Goal: Task Accomplishment & Management: Complete application form

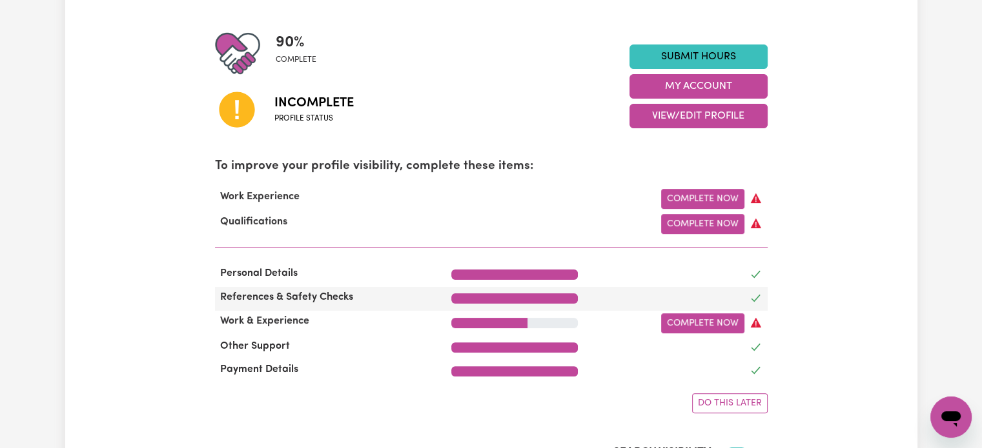
scroll to position [323, 0]
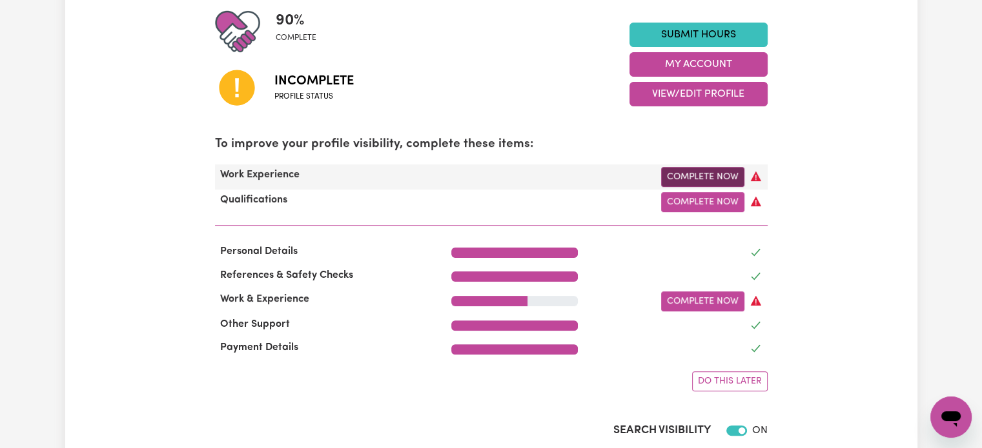
click at [691, 170] on link "Complete Now" at bounding box center [702, 177] width 83 height 20
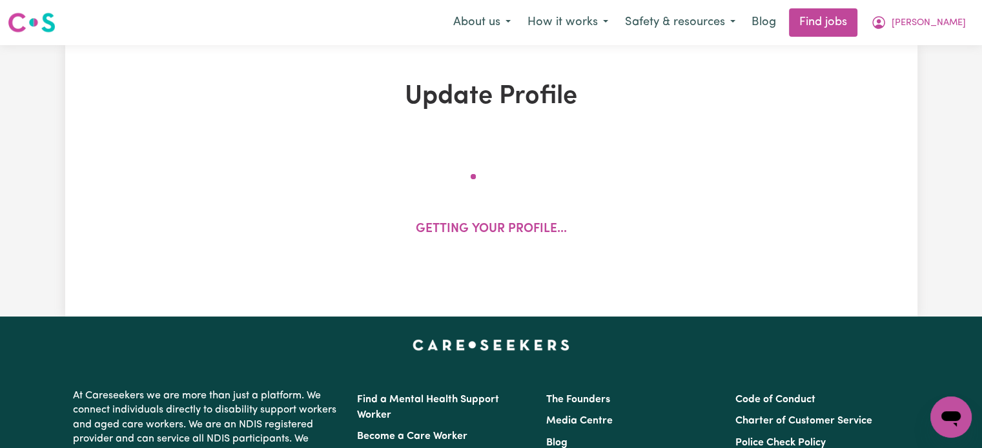
select select "Certificate III (Individual Support)"
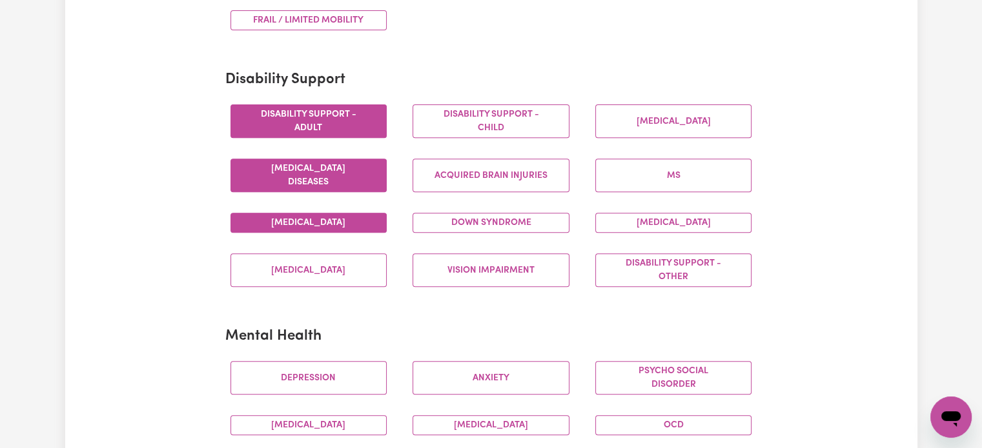
scroll to position [839, 0]
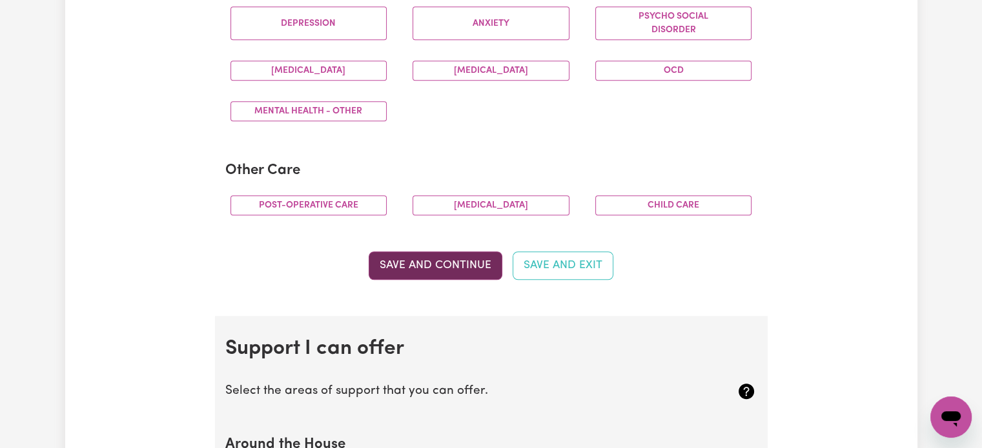
click at [468, 268] on button "Save and Continue" at bounding box center [435, 266] width 134 height 28
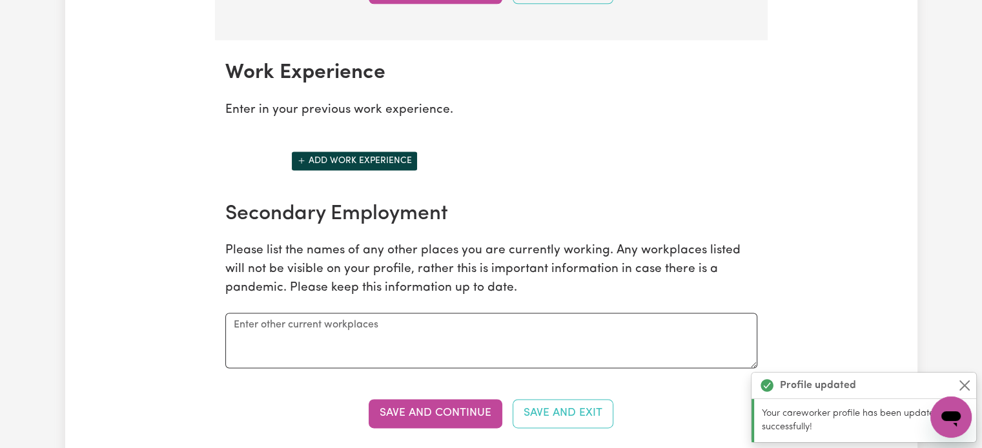
scroll to position [1807, 0]
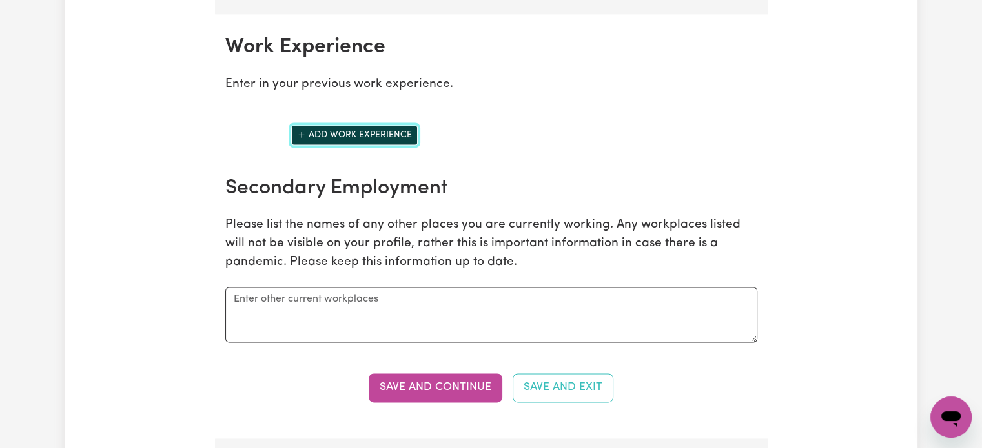
click at [361, 125] on button "Add work experience" at bounding box center [354, 135] width 126 height 20
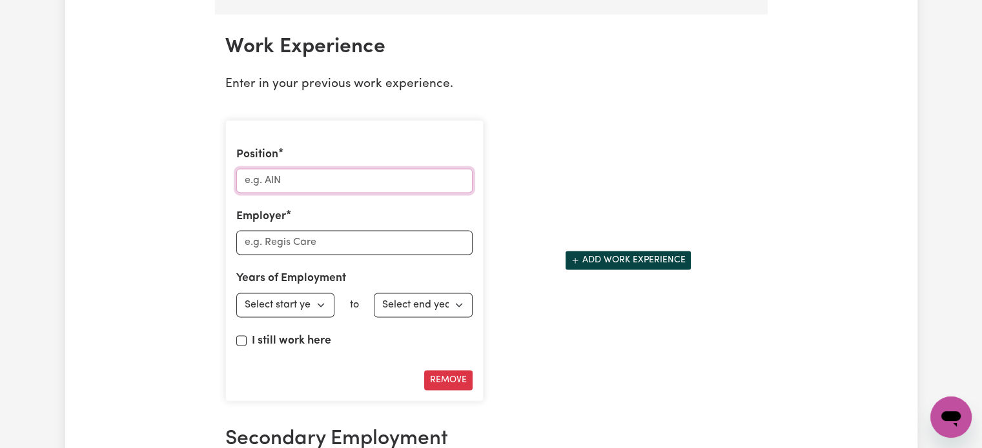
click at [343, 168] on input "Position" at bounding box center [354, 180] width 236 height 25
type input "Support Worker"
click at [312, 230] on input "Employer" at bounding box center [354, 242] width 236 height 25
drag, startPoint x: 303, startPoint y: 241, endPoint x: 192, endPoint y: 213, distance: 115.0
click at [192, 213] on div "Update Profile 1 2 3 4 5 Step 3 : Your Work and Experience Potential clients ne…" at bounding box center [491, 12] width 852 height 3476
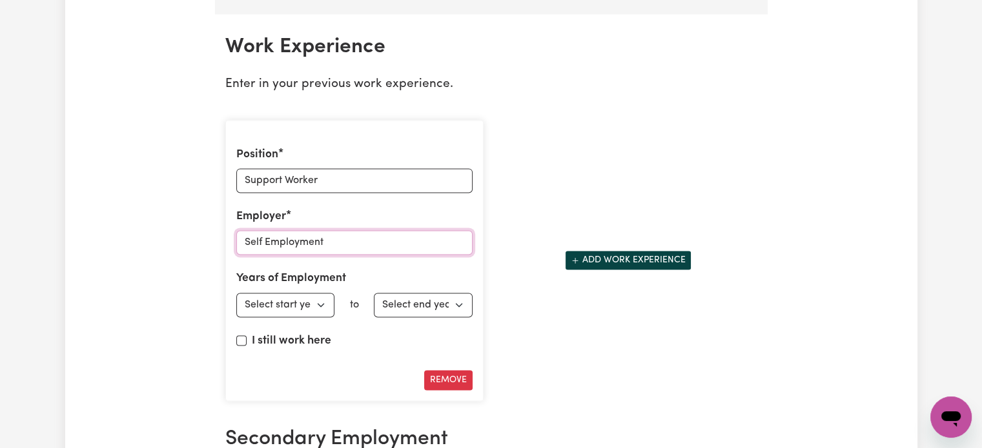
click at [267, 239] on input "Self Employment" at bounding box center [354, 242] width 236 height 25
click at [270, 238] on input "Self Employment" at bounding box center [354, 242] width 236 height 25
type input "Self-employment"
click at [284, 303] on select "Select start year [DATE] 1952 1953 1954 1955 1956 1957 1958 1959 1960 1961 1962…" at bounding box center [285, 305] width 99 height 25
select select "2024"
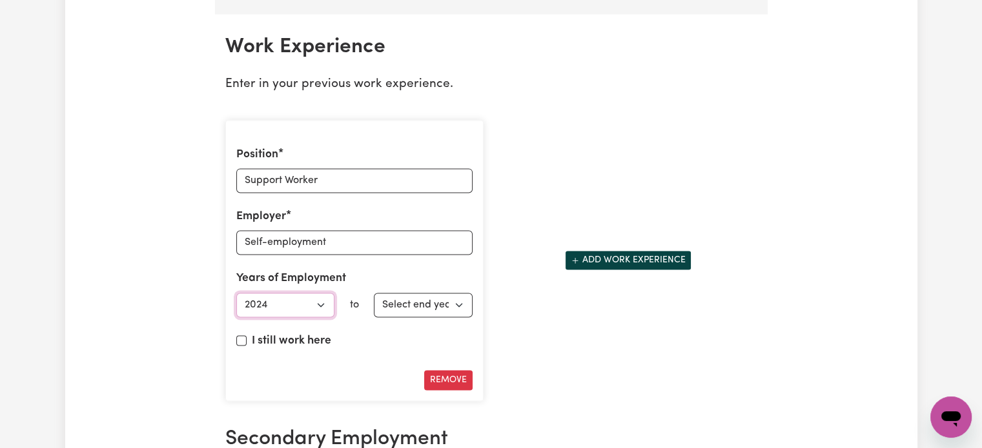
click at [236, 293] on select "Select start year [DATE] 1952 1953 1954 1955 1956 1957 1958 1959 1960 1961 1962…" at bounding box center [285, 305] width 99 height 25
click at [402, 305] on select "Select end year [DATE] 1952 1953 1954 1955 1956 1957 1958 1959 1960 1961 1962 1…" at bounding box center [423, 305] width 99 height 25
select select "2025"
click at [374, 293] on select "Select end year [DATE] 1952 1953 1954 1955 1956 1957 1958 1959 1960 1961 1962 1…" at bounding box center [423, 305] width 99 height 25
click at [302, 339] on label "I still work here" at bounding box center [291, 341] width 79 height 17
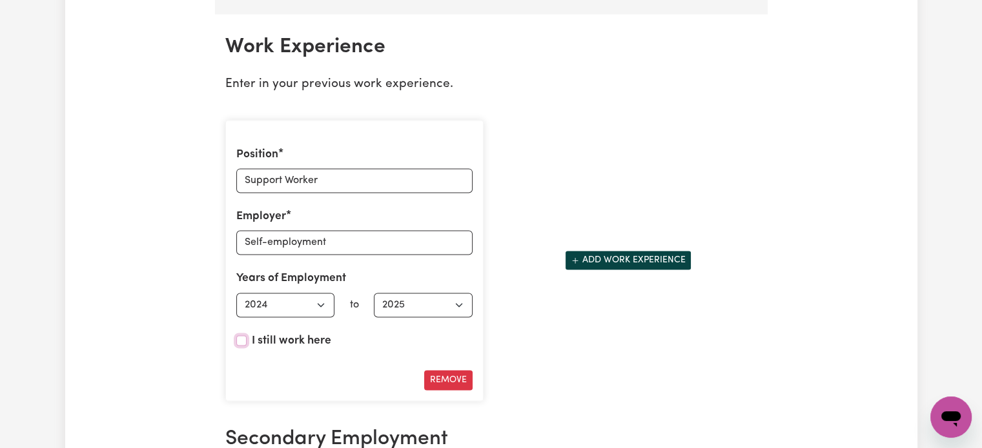
click at [247, 339] on input "I still work here" at bounding box center [241, 341] width 10 height 10
checkbox input "true"
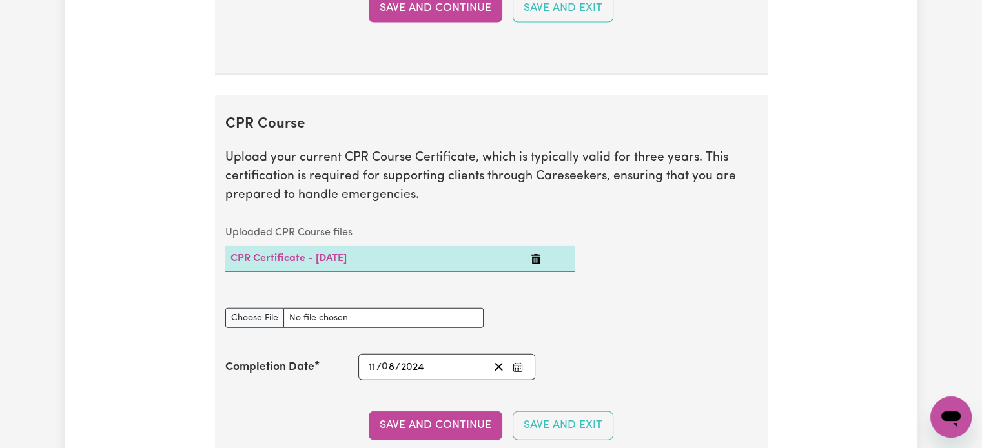
scroll to position [2839, 0]
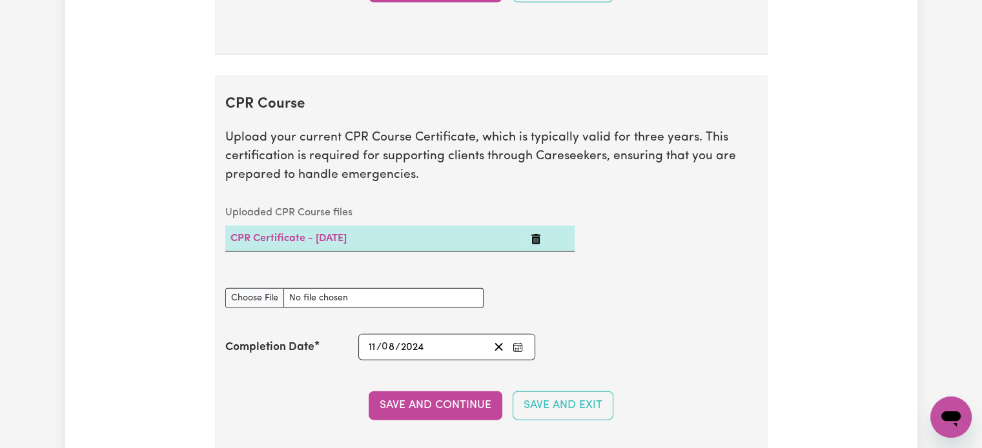
click at [541, 234] on icon "Delete CPR Certificate - 11/08/2024" at bounding box center [535, 239] width 10 height 10
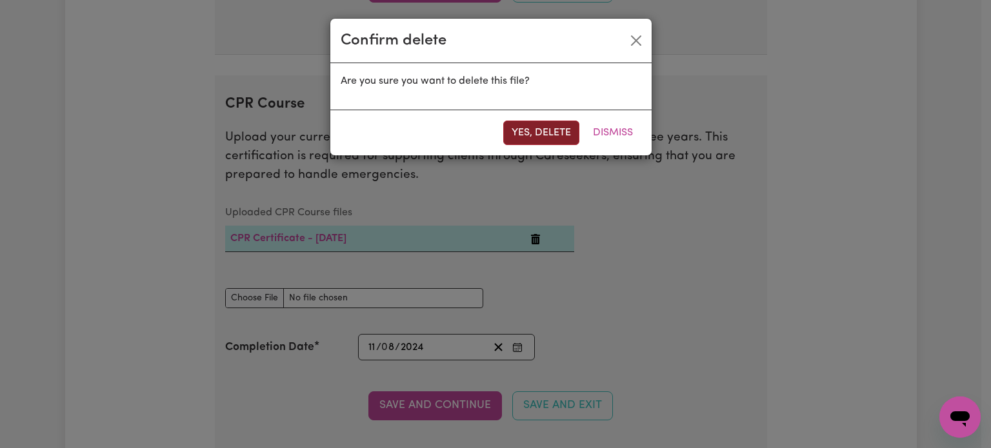
click at [555, 129] on button "Yes, delete" at bounding box center [541, 133] width 76 height 25
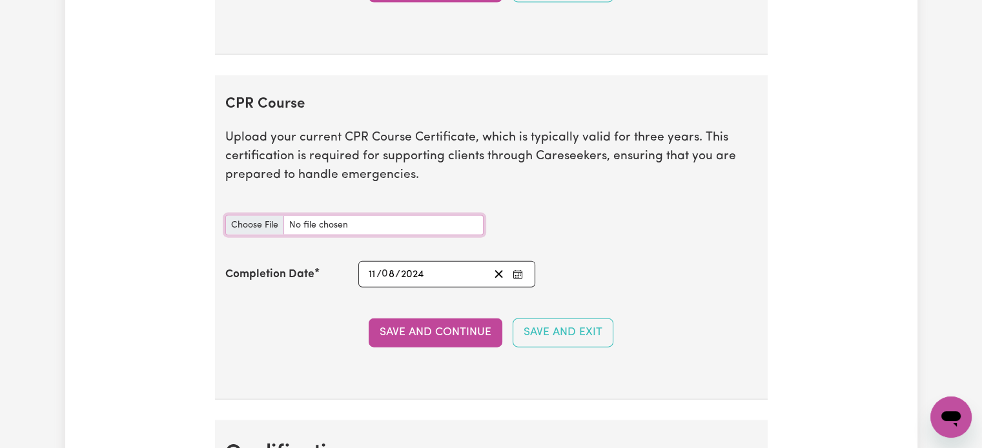
click at [259, 219] on input "CPR Course document" at bounding box center [354, 226] width 258 height 20
type input "C:\fakepath\CPR Certificate 2025.pdf"
click at [389, 216] on input "CPR Course document" at bounding box center [354, 226] width 258 height 20
click at [243, 224] on input "CPR Course document" at bounding box center [354, 226] width 258 height 20
type input "C:\fakepath\CPR Certificate 2025.pdf"
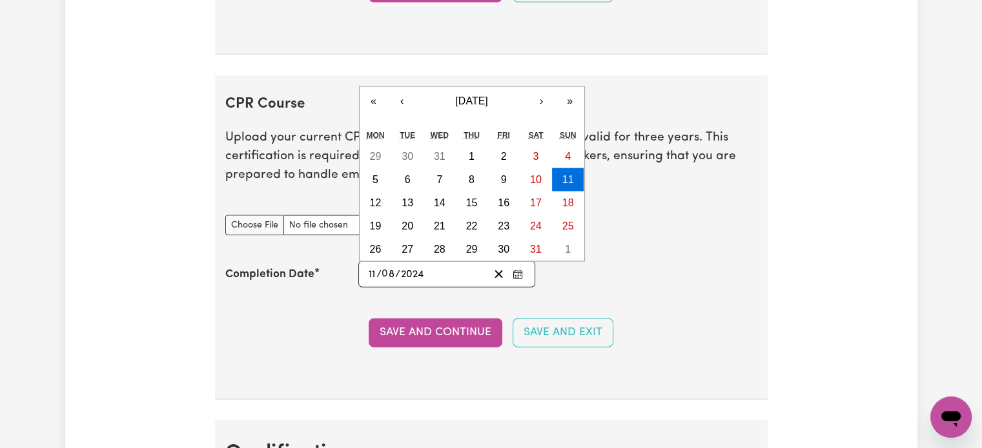
click at [390, 268] on input "8" at bounding box center [388, 274] width 13 height 17
click at [541, 92] on button "›" at bounding box center [541, 101] width 28 height 28
click at [540, 92] on div "« ‹ [DATE] › » Mon Tue Wed Thu Fri Sat Sun 29 30 31 1 2 3 4 5 6 7 8 9 10 11 12 …" at bounding box center [472, 174] width 226 height 176
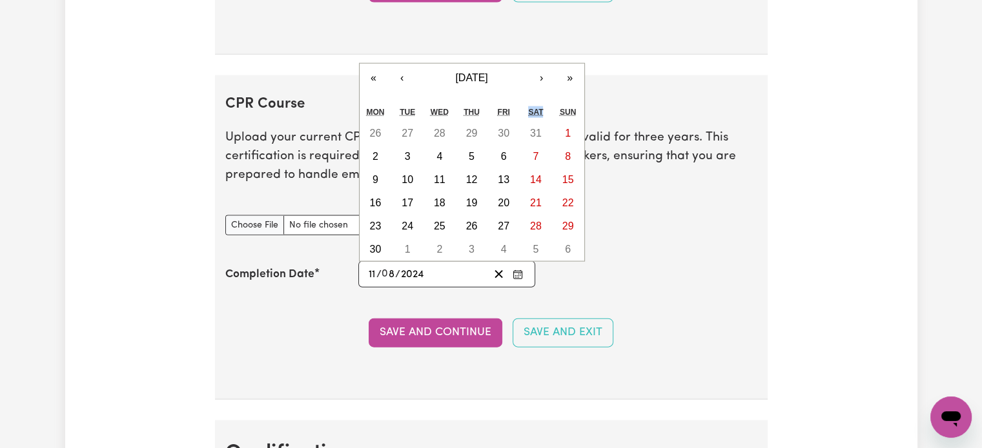
click at [540, 92] on div "« ‹ [DATE] › » Mon Tue Wed Thu Fri Sat Sun 26 27 28 29 30 31 1 2 3 4 5 6 7 8 9 …" at bounding box center [472, 162] width 226 height 199
click at [550, 72] on button "›" at bounding box center [541, 78] width 28 height 28
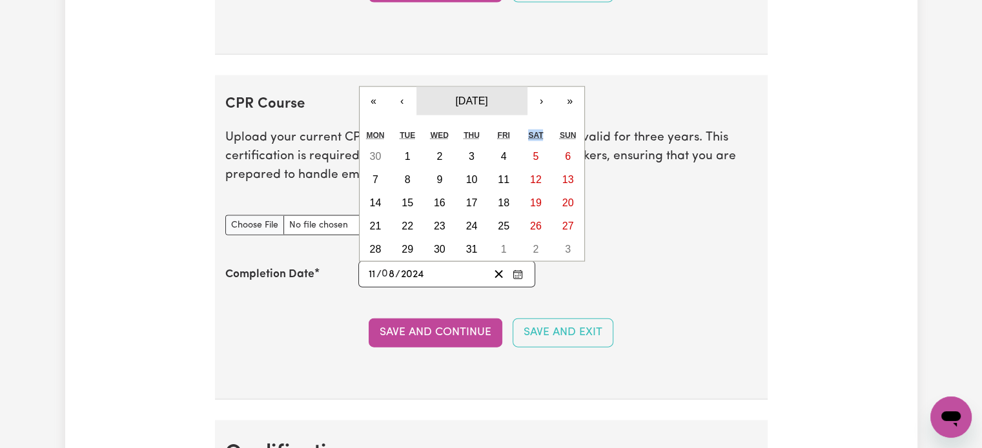
click at [487, 96] on span "[DATE]" at bounding box center [471, 101] width 32 height 11
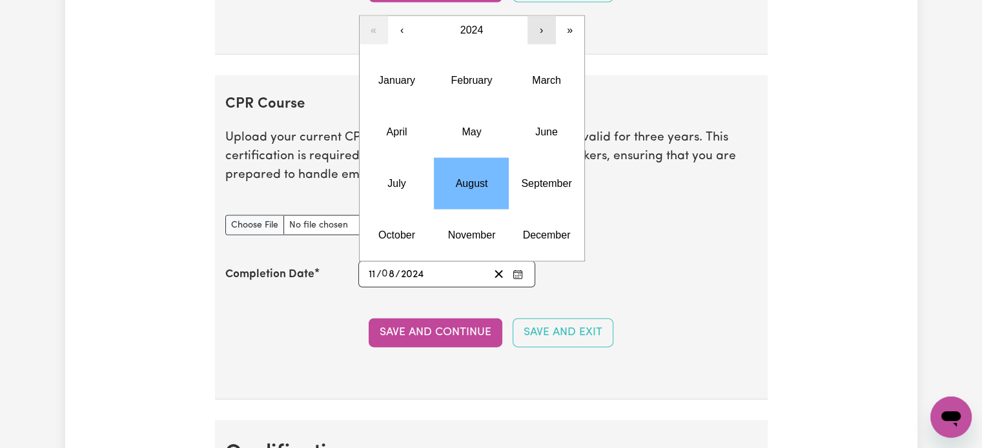
click at [541, 23] on button "›" at bounding box center [541, 30] width 28 height 28
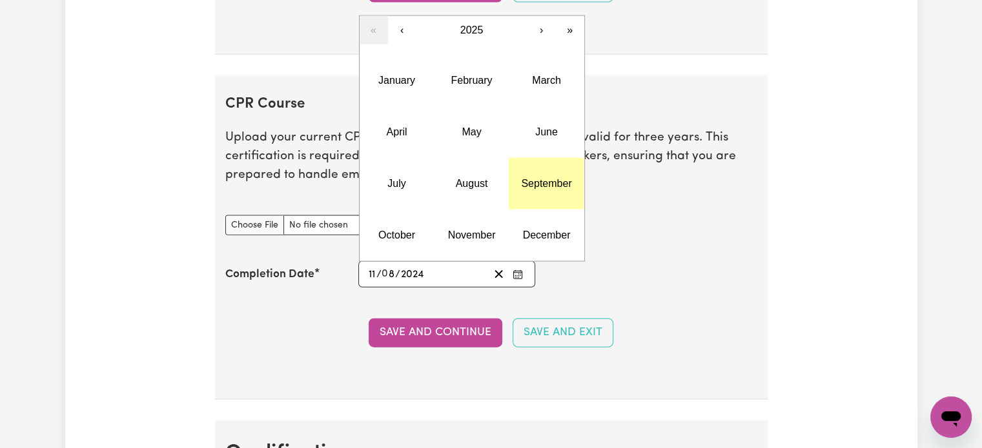
click at [538, 178] on abbr "September" at bounding box center [546, 183] width 50 height 11
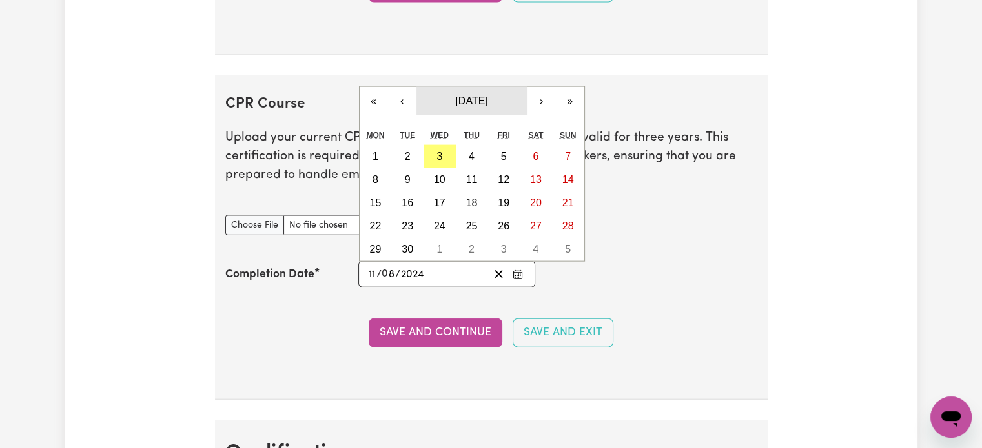
click at [481, 87] on button "[DATE]" at bounding box center [471, 101] width 111 height 28
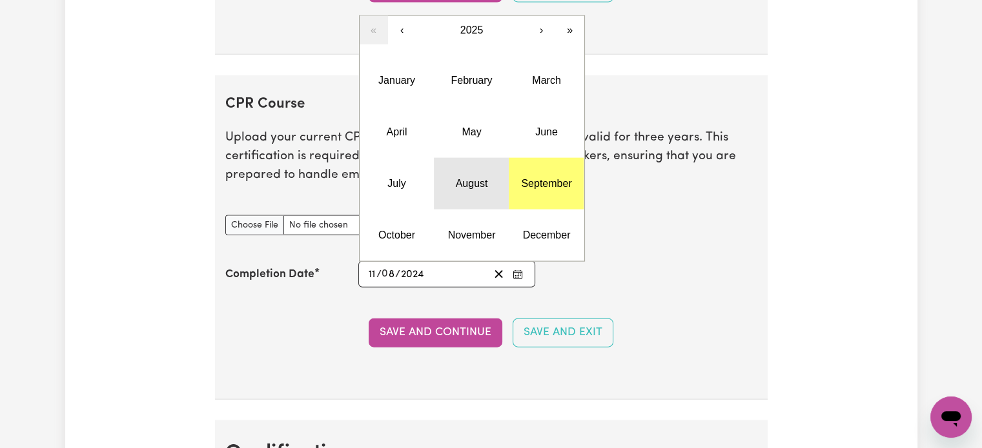
click at [470, 179] on abbr "August" at bounding box center [472, 183] width 32 height 11
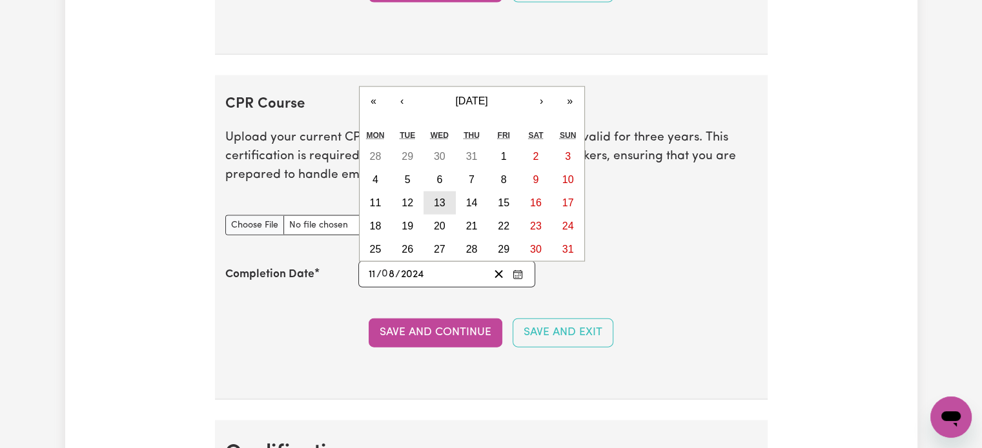
click at [446, 192] on button "13" at bounding box center [439, 203] width 32 height 23
type input "[DATE]"
type input "13"
type input "2025"
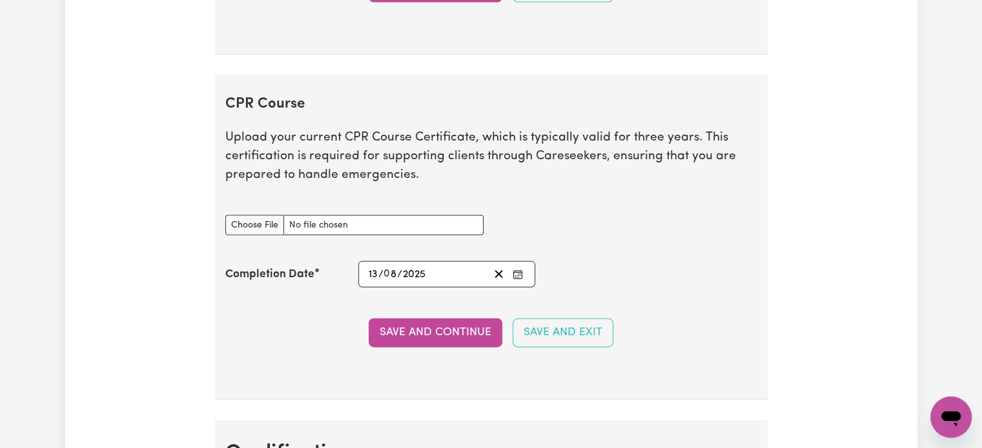
click at [466, 319] on button "Save and Continue" at bounding box center [435, 333] width 134 height 28
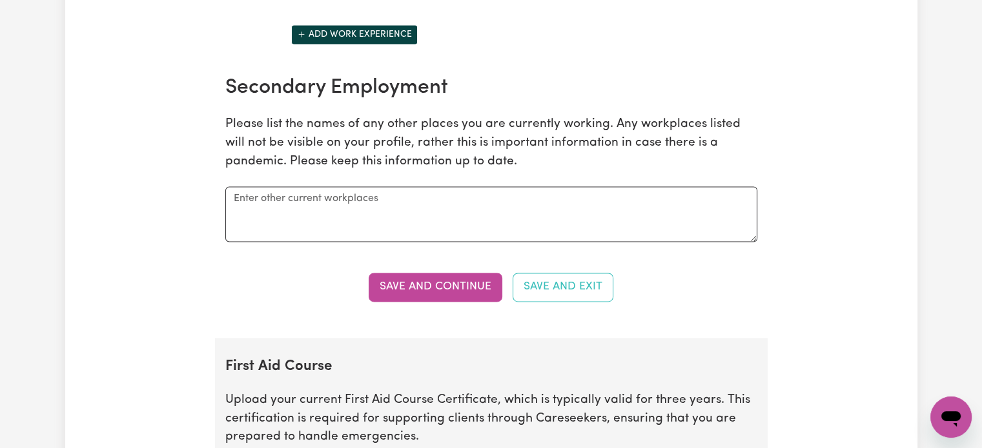
scroll to position [1904, 0]
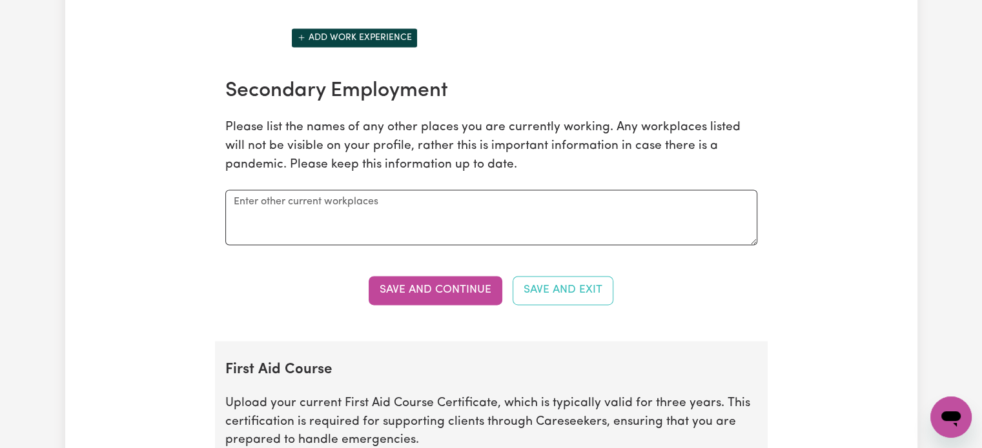
click at [392, 276] on button "Save and Continue" at bounding box center [435, 290] width 134 height 28
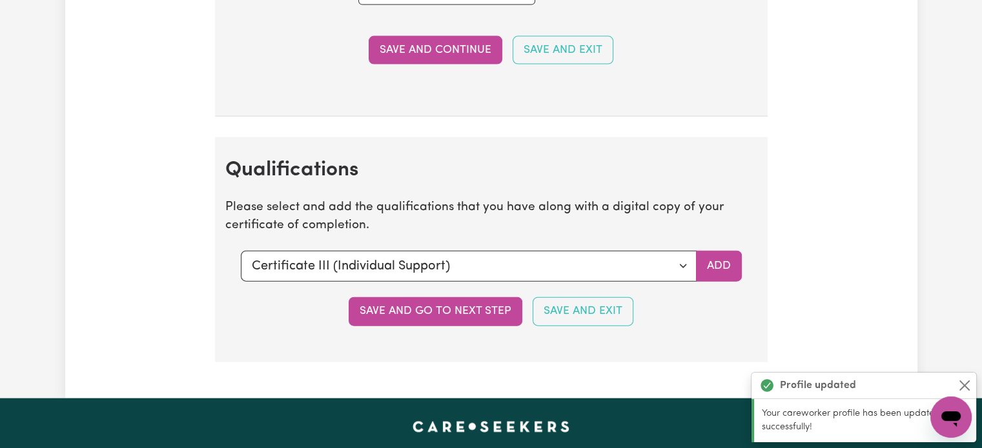
scroll to position [2950, 0]
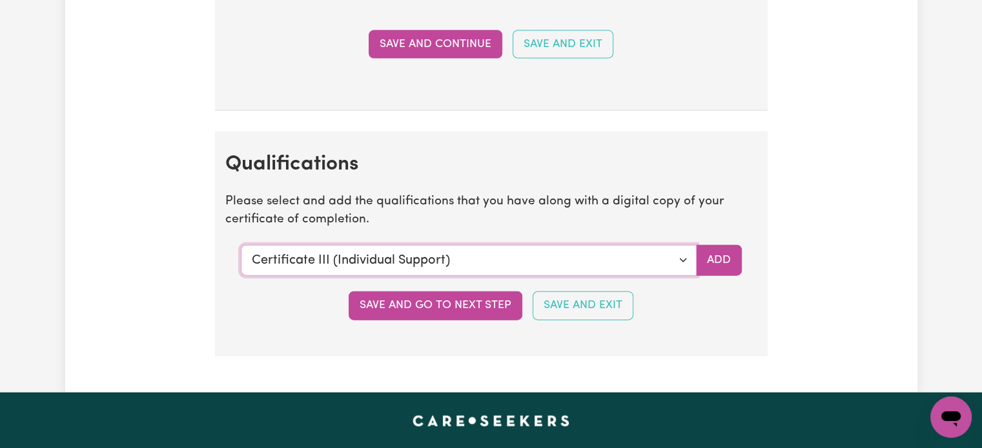
click at [683, 250] on select "Select a qualification to add... Certificate III (Individual Support) Certifica…" at bounding box center [469, 260] width 456 height 31
select select "CPR Course [HLTAID009-12]"
click at [241, 245] on select "Select a qualification to add... Certificate III (Individual Support) Certifica…" at bounding box center [469, 260] width 456 height 31
click at [681, 252] on select "Select a qualification to add... Certificate III (Individual Support) Certifica…" at bounding box center [469, 260] width 456 height 31
click at [241, 245] on select "Select a qualification to add... Certificate III (Individual Support) Certifica…" at bounding box center [469, 260] width 456 height 31
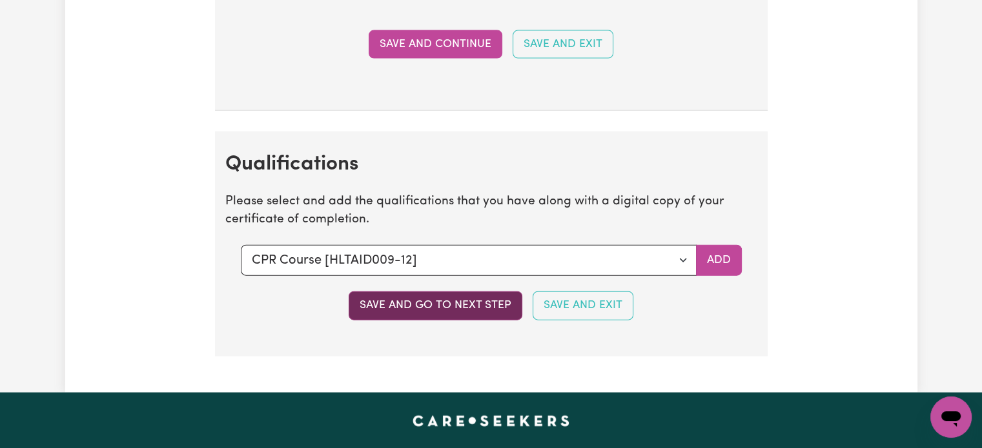
click at [408, 299] on button "Save and go to next step" at bounding box center [435, 306] width 174 height 28
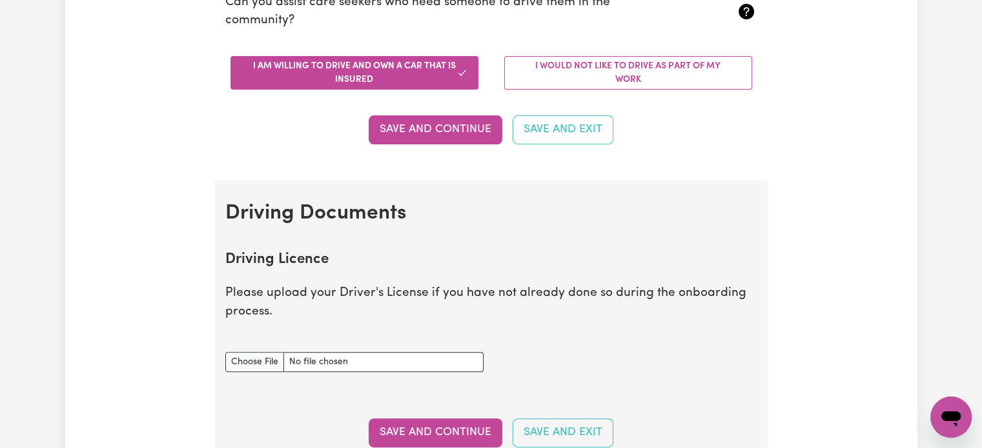
scroll to position [0, 0]
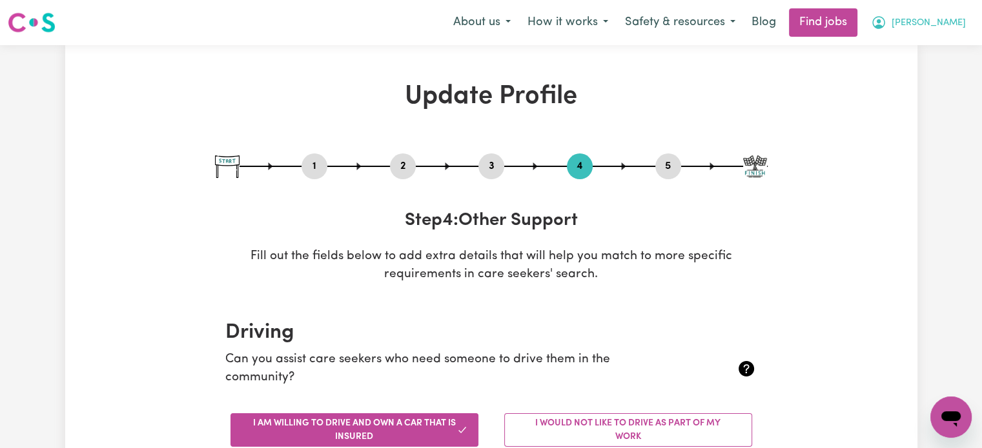
click at [927, 32] on button "[PERSON_NAME]" at bounding box center [918, 22] width 112 height 27
click at [920, 43] on link "My Account" at bounding box center [922, 50] width 102 height 25
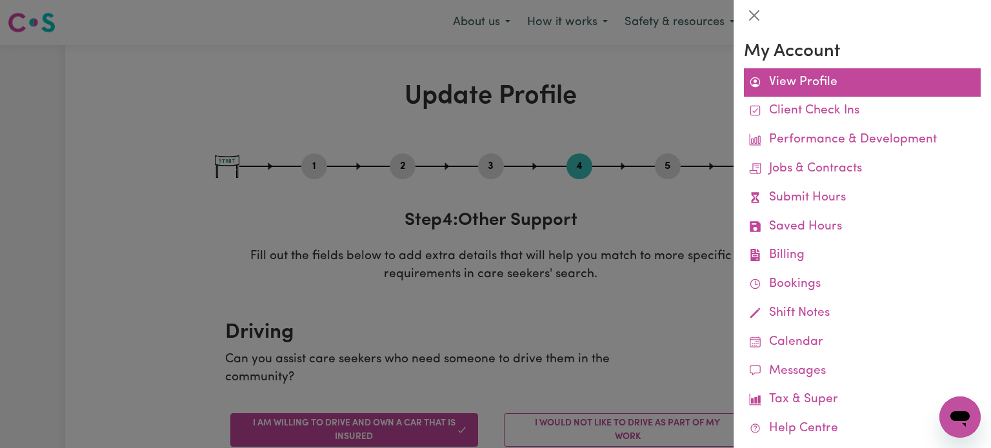
click at [835, 75] on link "View Profile" at bounding box center [862, 82] width 237 height 29
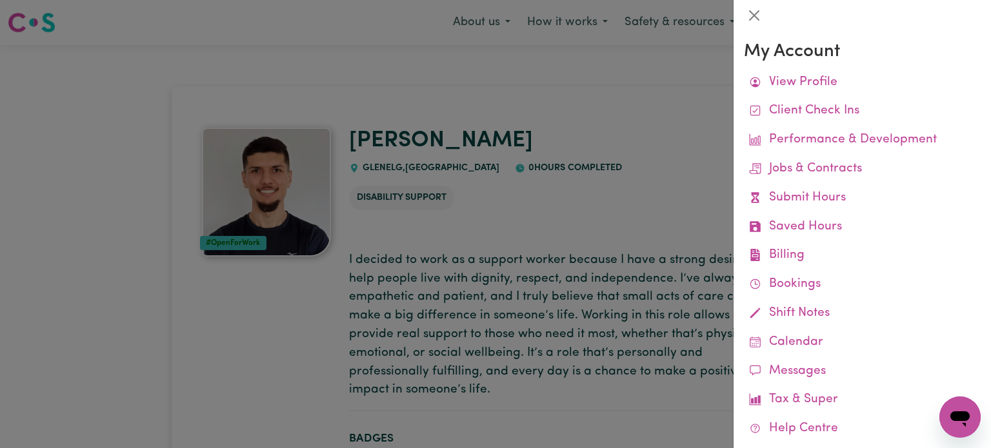
drag, startPoint x: 151, startPoint y: 323, endPoint x: 142, endPoint y: 328, distance: 10.4
click at [150, 325] on div at bounding box center [495, 224] width 991 height 448
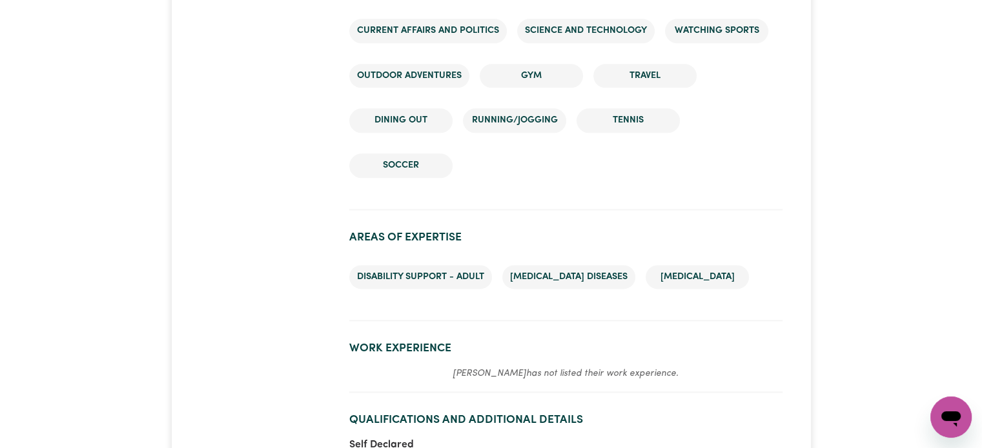
scroll to position [1678, 0]
